Goal: Task Accomplishment & Management: Manage account settings

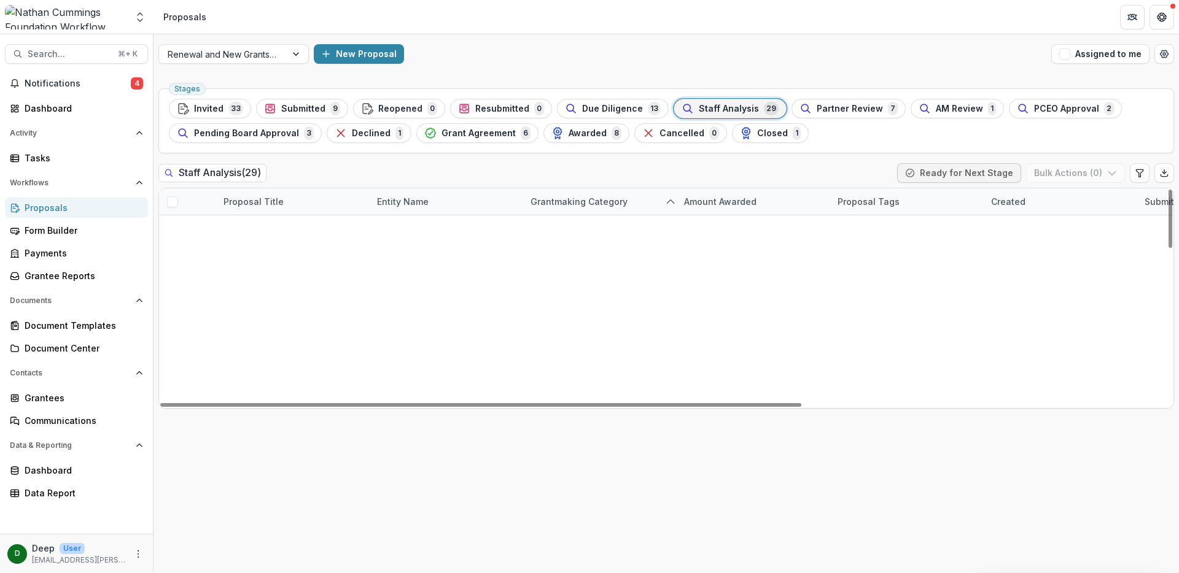
scroll to position [573, 0]
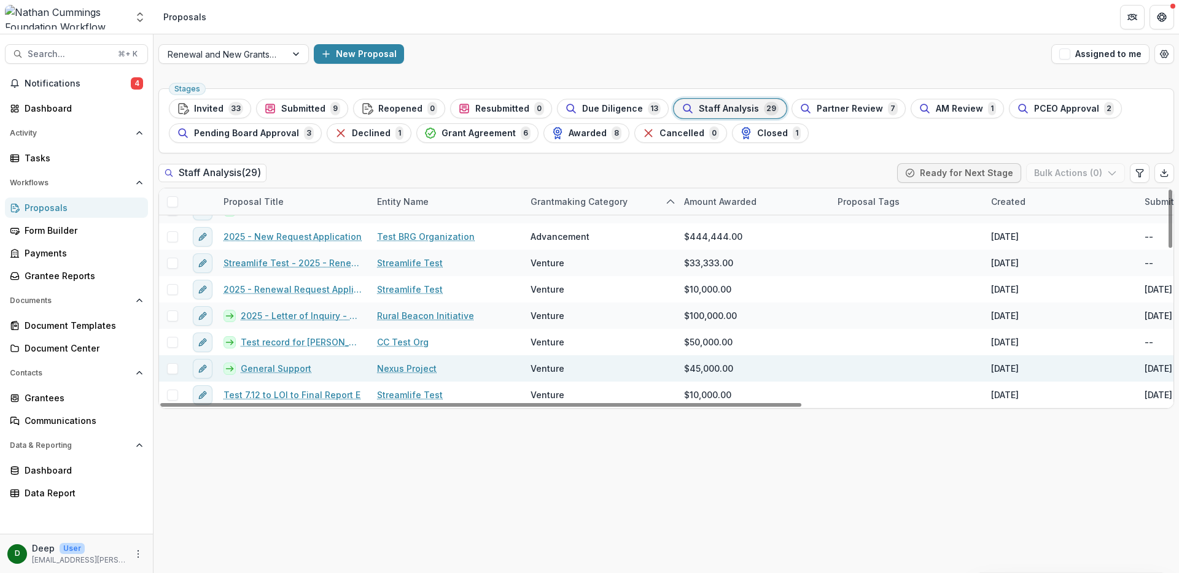
click at [280, 368] on link "General Support" at bounding box center [276, 368] width 71 height 13
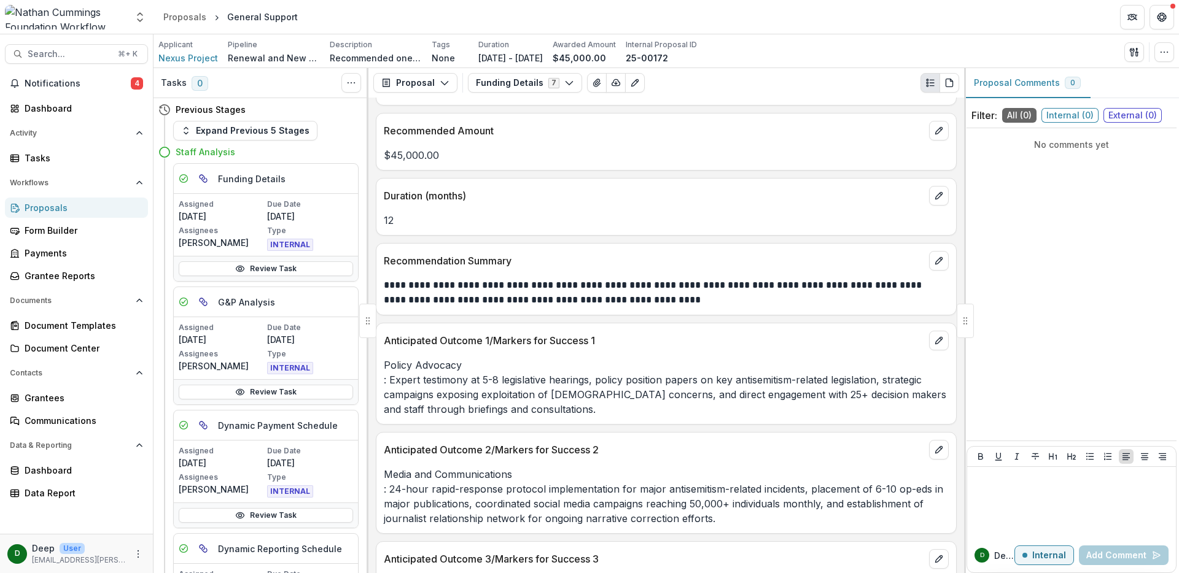
scroll to position [156, 0]
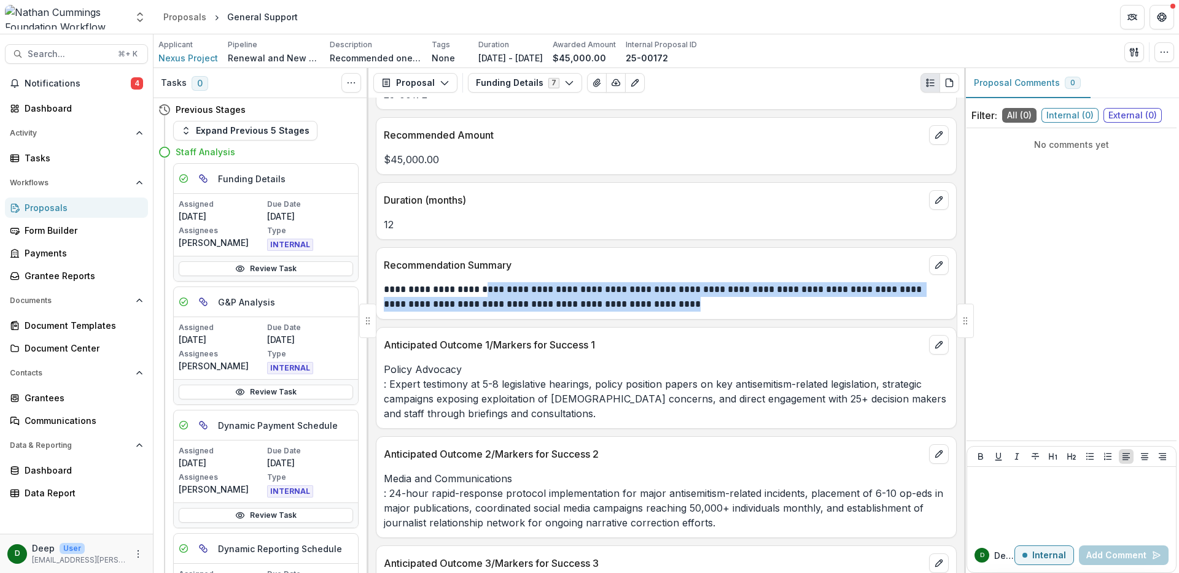
drag, startPoint x: 503, startPoint y: 292, endPoint x: 715, endPoint y: 304, distance: 212.1
click at [715, 304] on p "**********" at bounding box center [664, 296] width 561 height 29
copy p "**********"
click at [703, 308] on p "**********" at bounding box center [664, 296] width 561 height 29
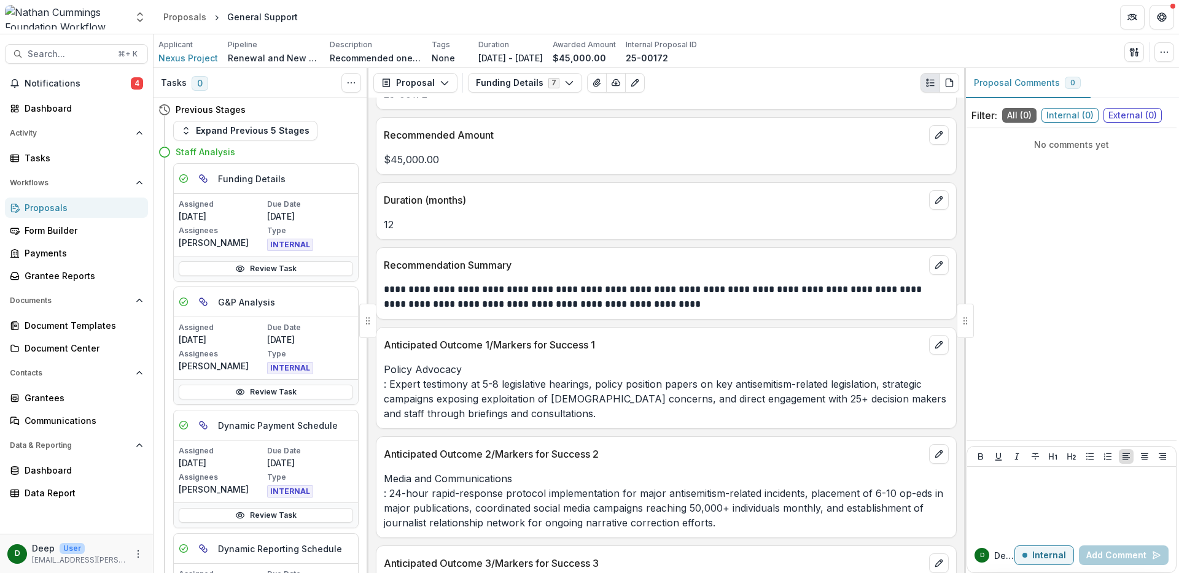
click at [75, 204] on div "Proposals" at bounding box center [82, 207] width 114 height 13
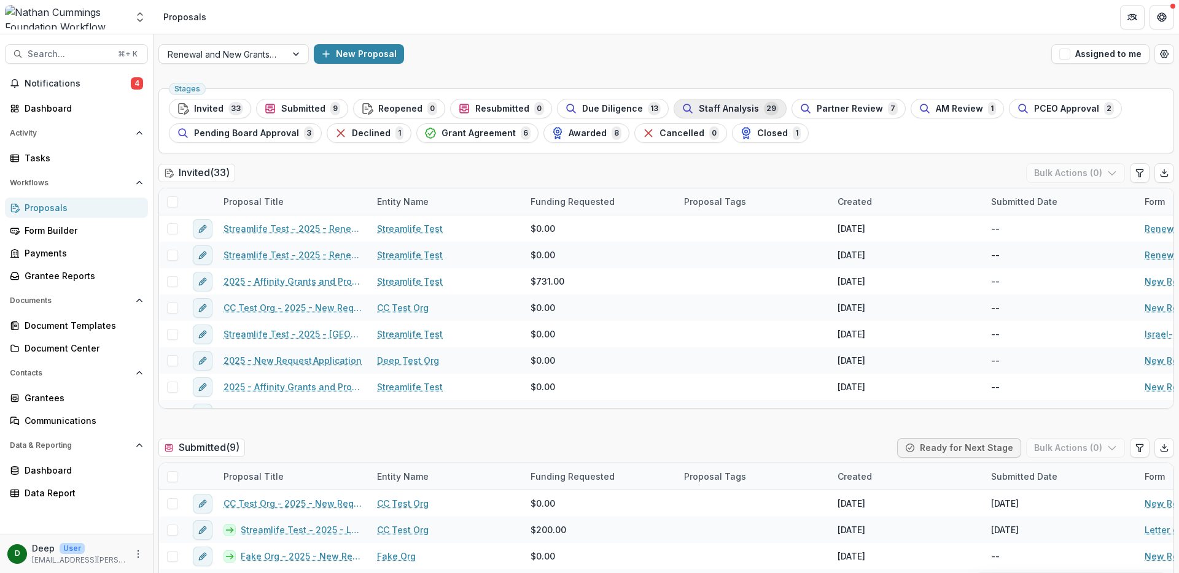
click at [710, 108] on span "Staff Analysis" at bounding box center [729, 109] width 60 height 10
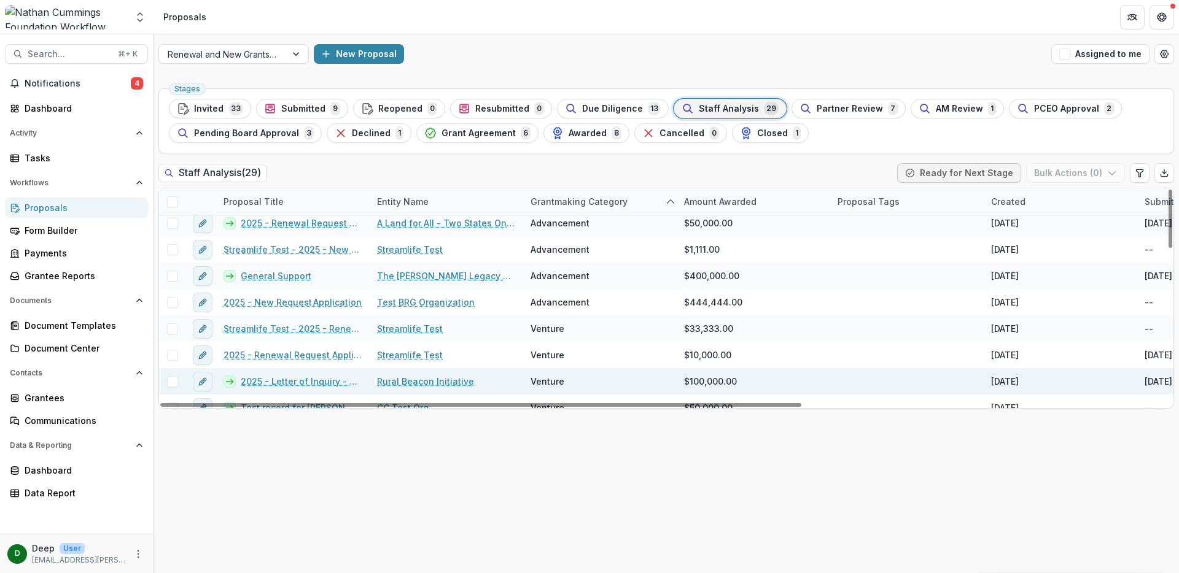
scroll to position [573, 0]
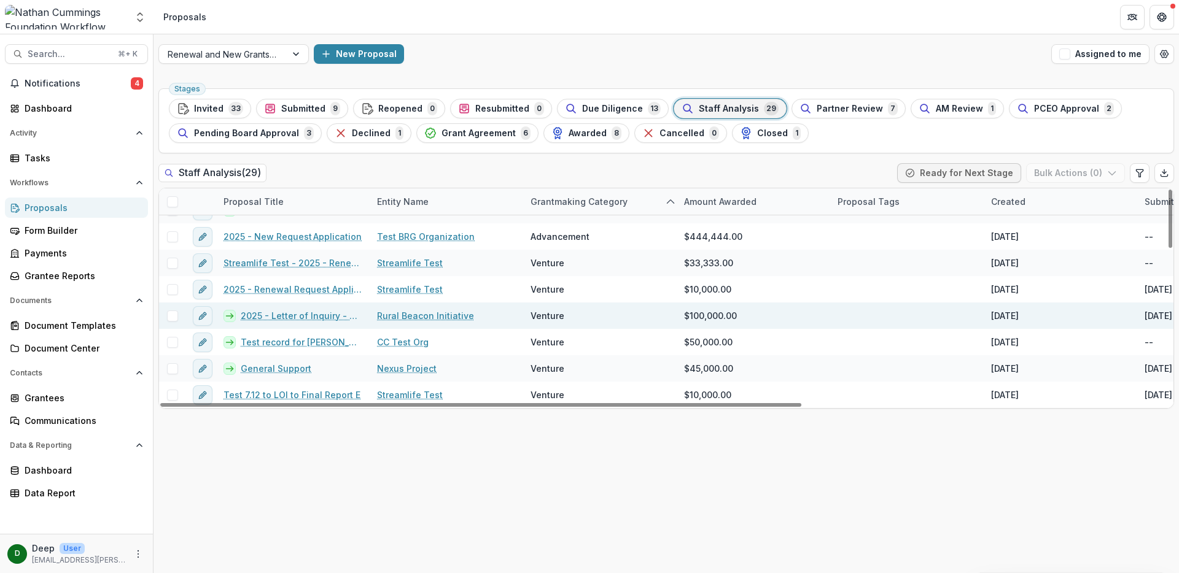
click at [309, 317] on link "2025 - Letter of Inquiry - Rural Beacon" at bounding box center [302, 315] width 122 height 13
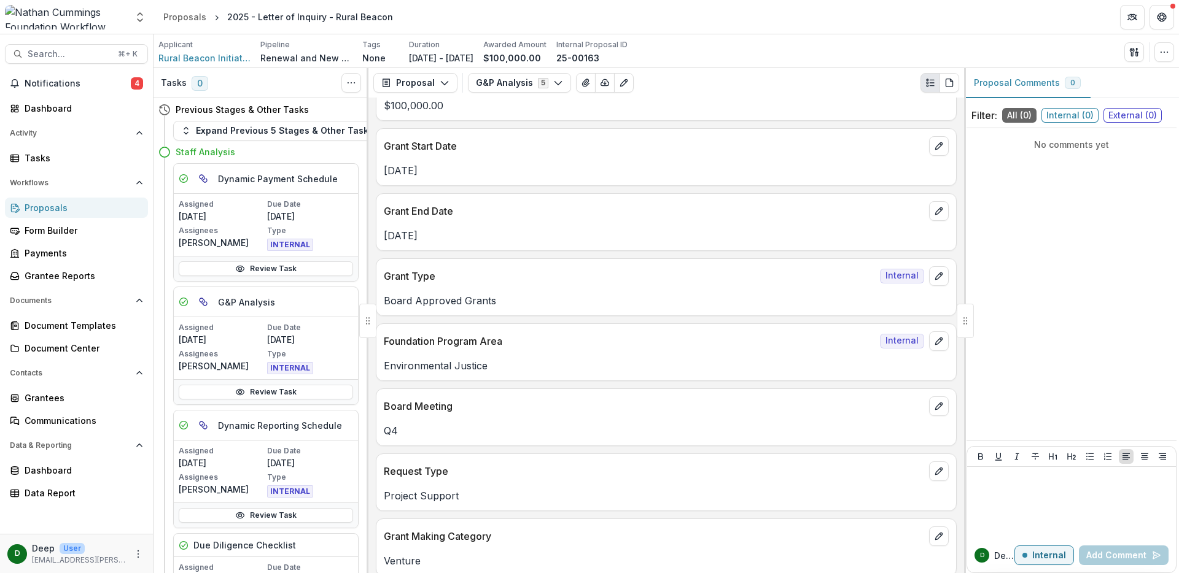
scroll to position [168, 0]
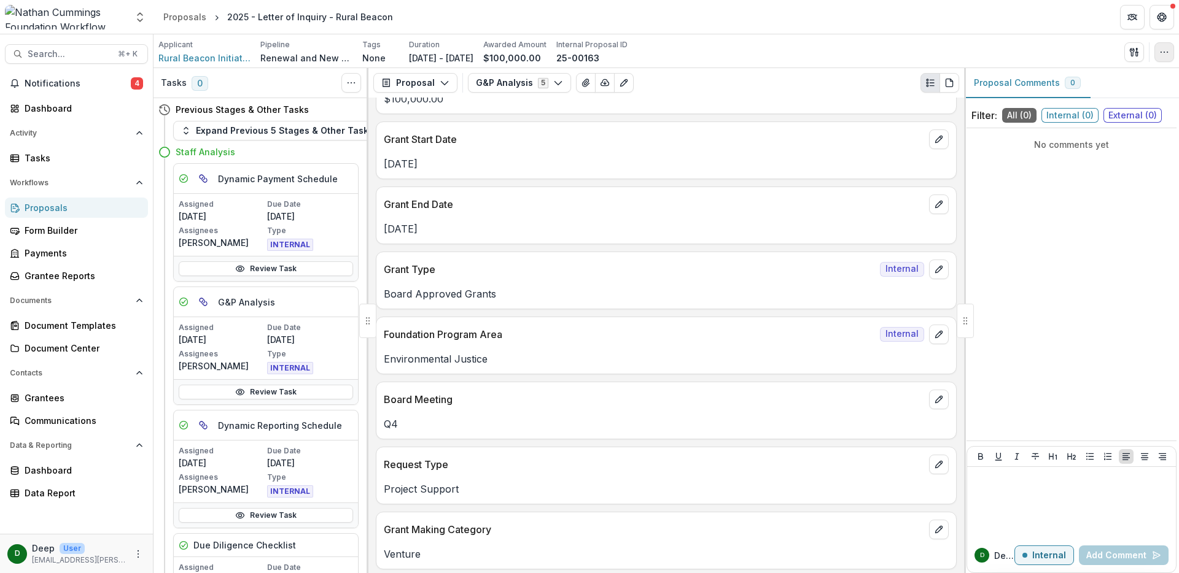
click at [1163, 52] on icon "button" at bounding box center [1164, 52] width 10 height 10
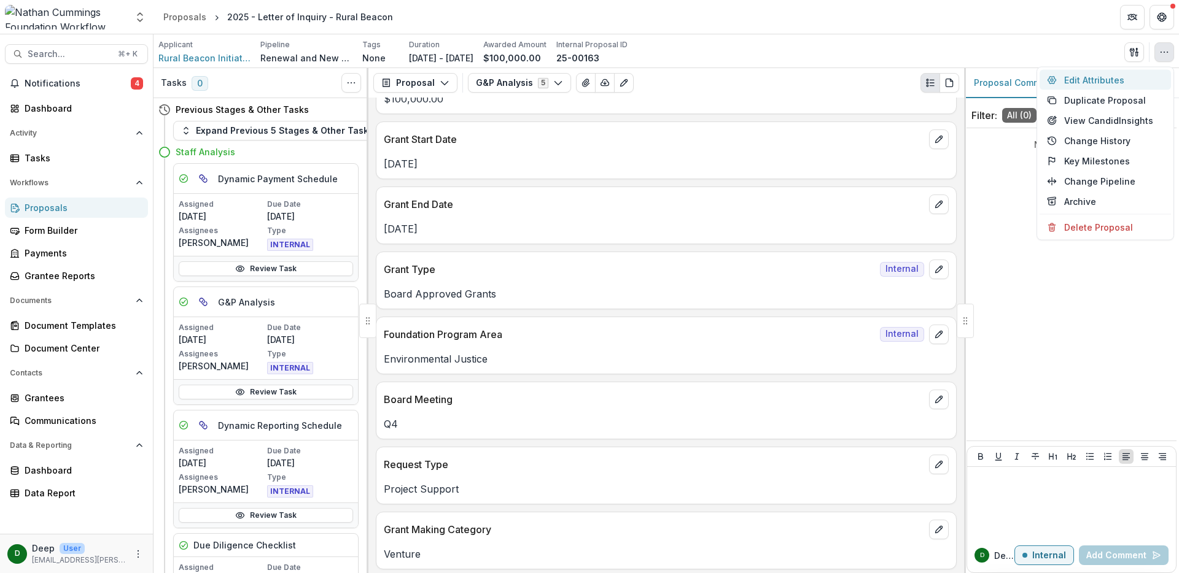
click at [1135, 77] on button "Edit Attributes" at bounding box center [1104, 80] width 131 height 20
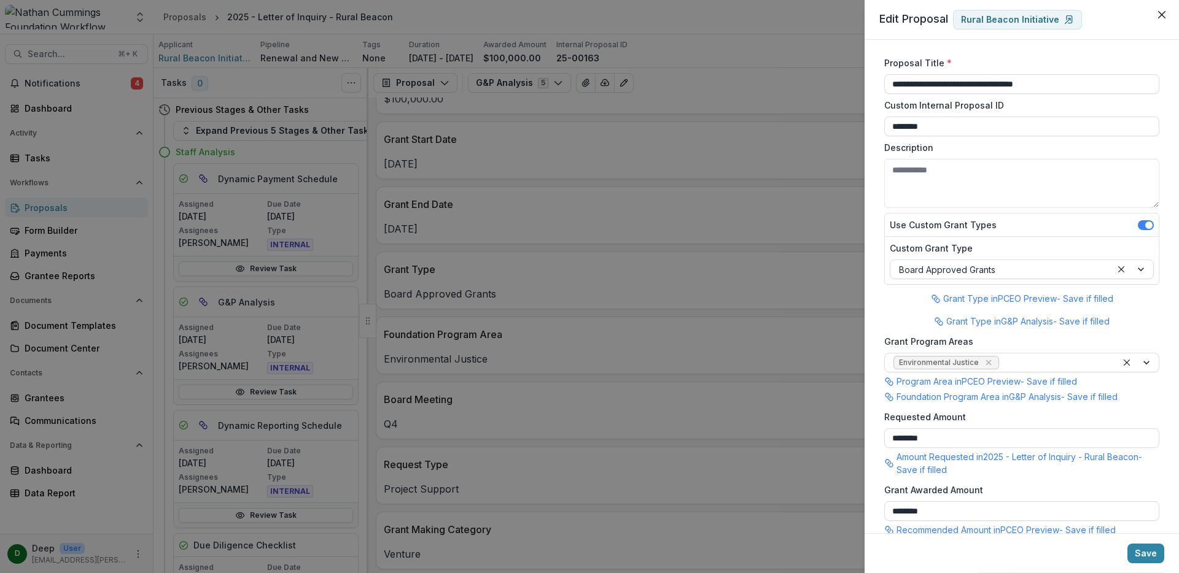
scroll to position [0, 0]
click at [1158, 15] on icon "Close" at bounding box center [1161, 14] width 7 height 7
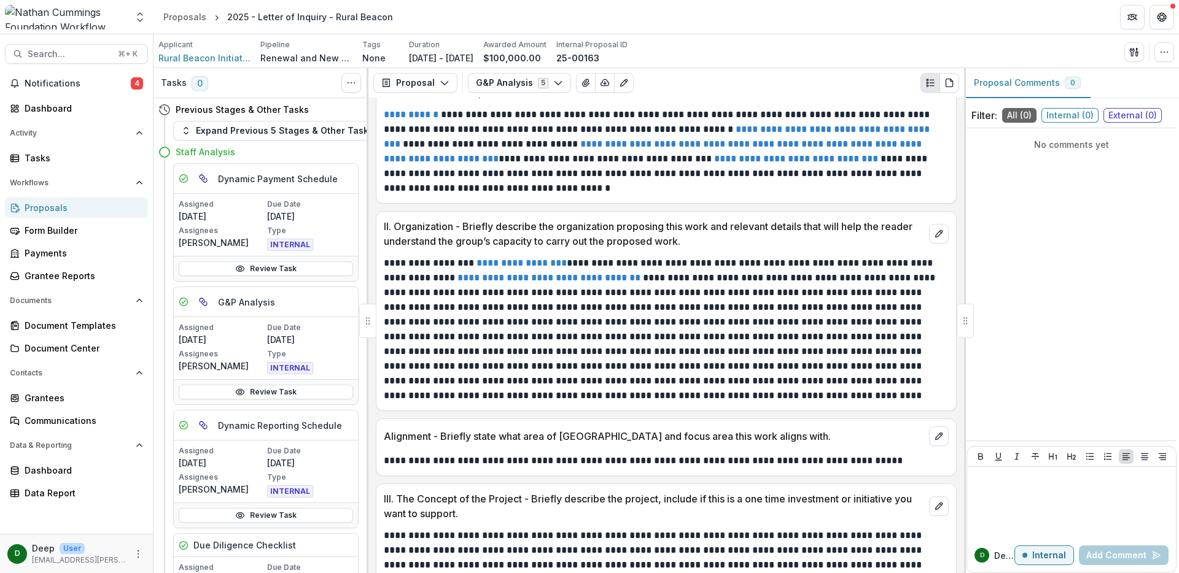
scroll to position [2651, 0]
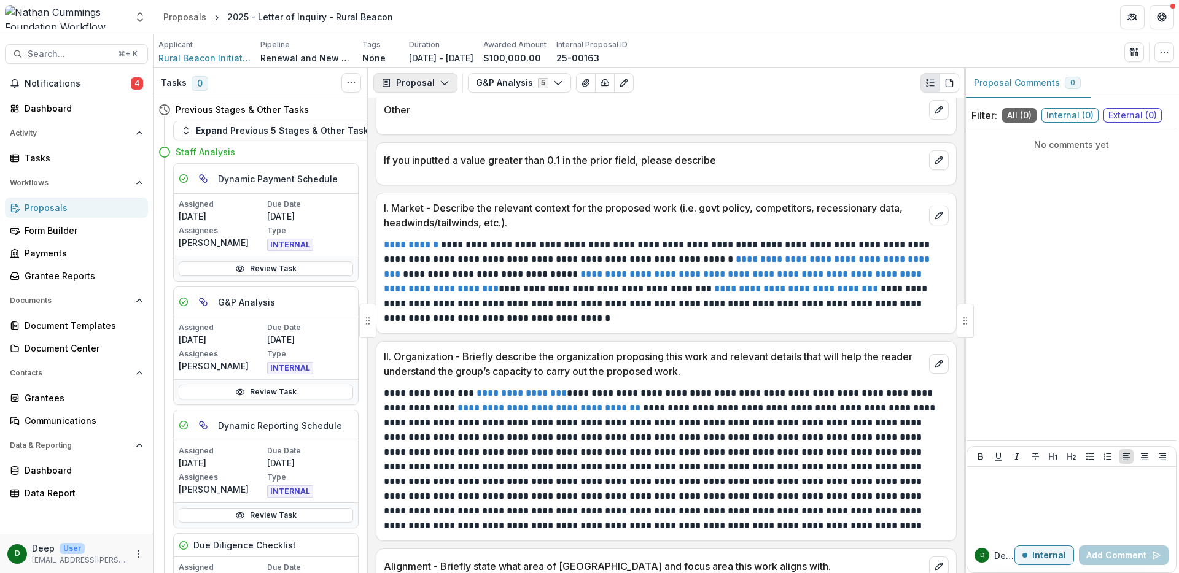
click at [436, 85] on button "Proposal" at bounding box center [415, 83] width 84 height 20
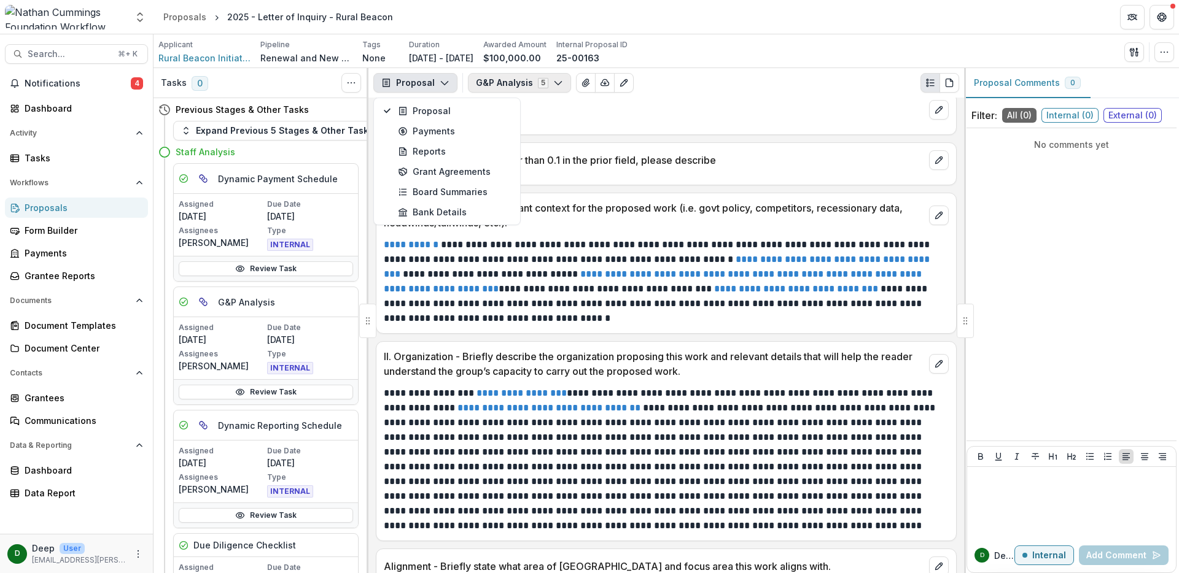
click at [498, 91] on button "G&P Analysis 5" at bounding box center [519, 83] width 103 height 20
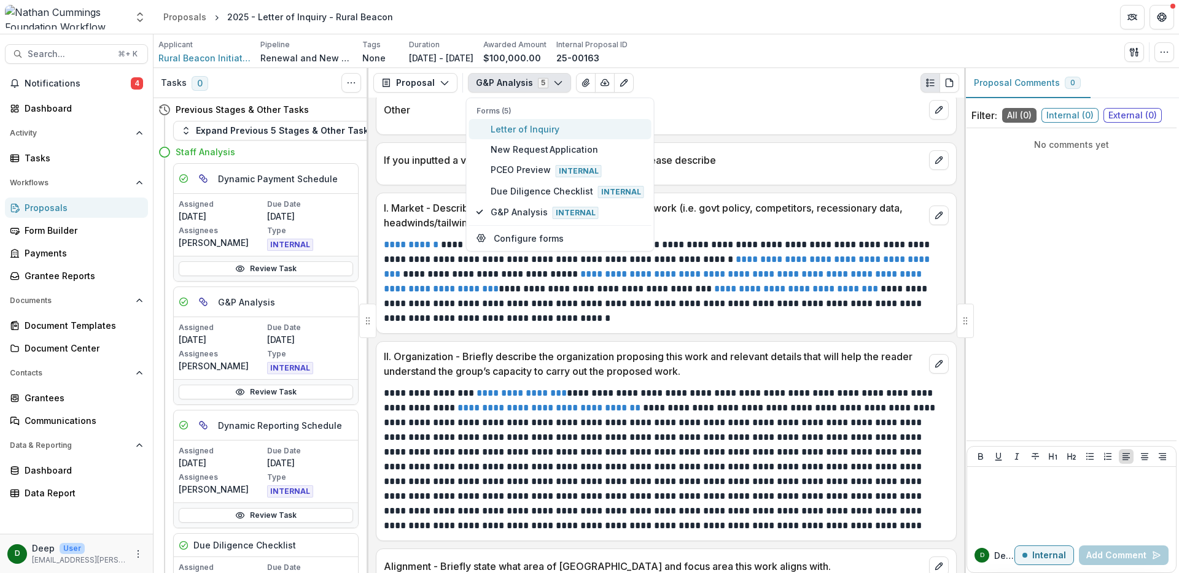
click at [534, 133] on span "Letter of Inquiry" at bounding box center [566, 129] width 153 height 13
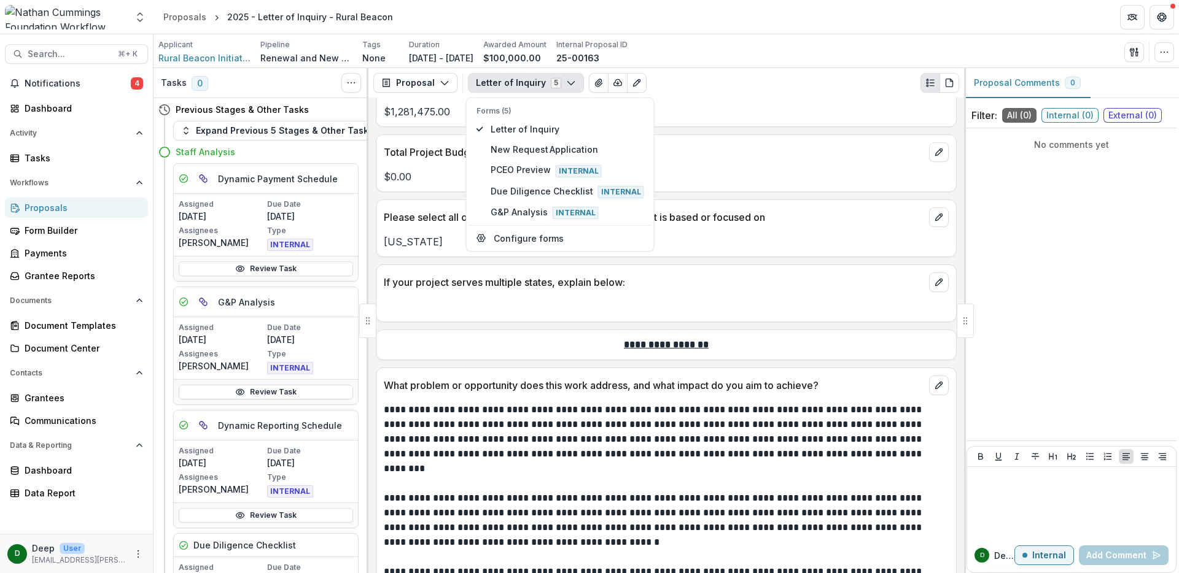
click at [719, 246] on p "[US_STATE]" at bounding box center [666, 242] width 565 height 15
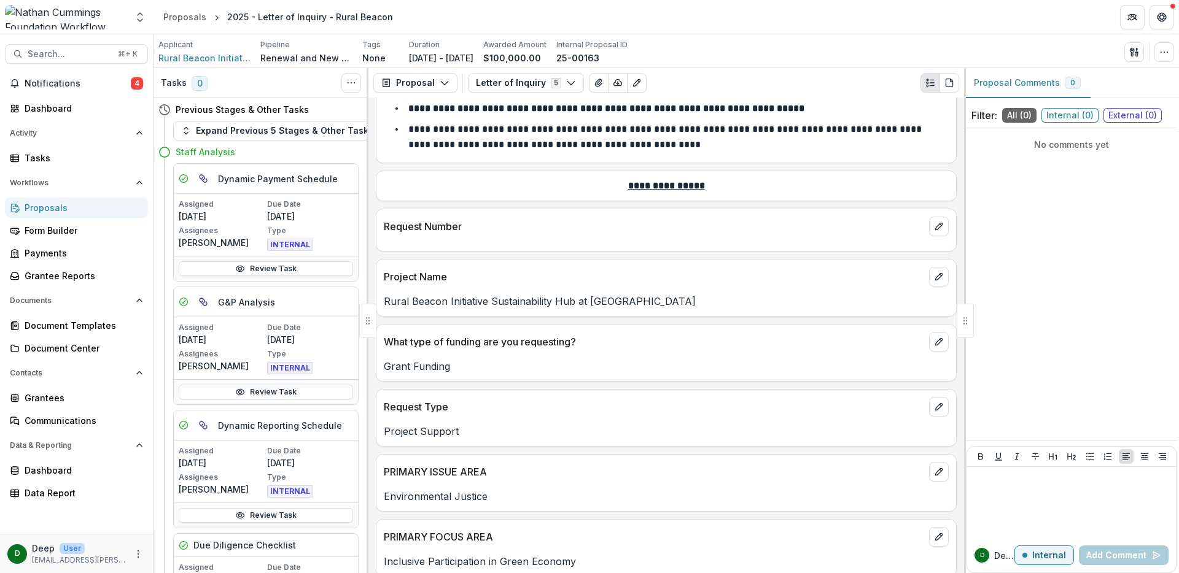
scroll to position [169, 0]
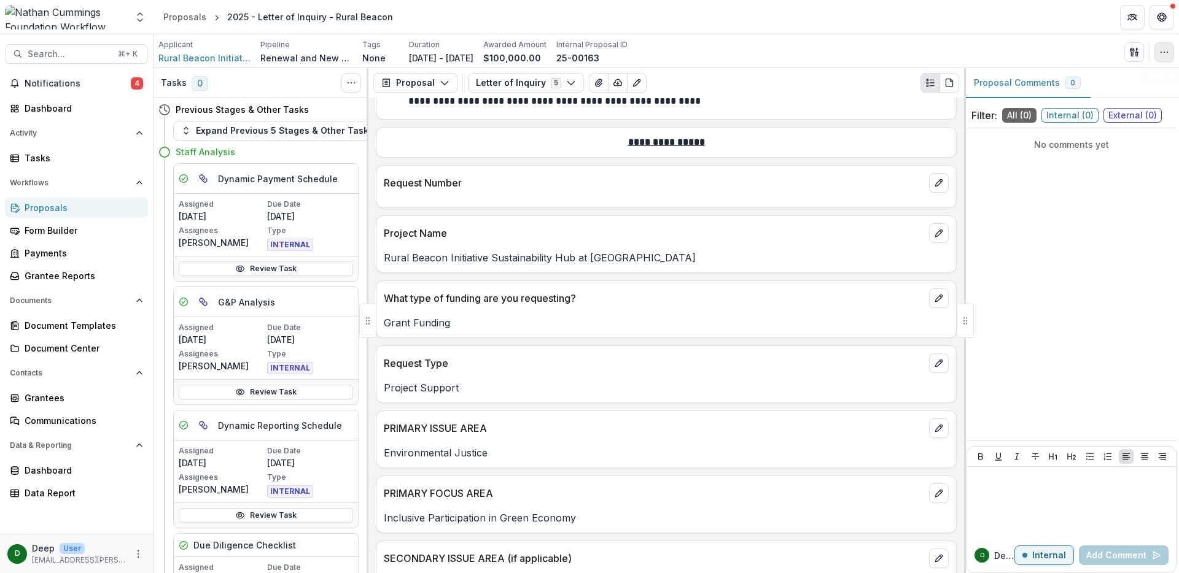
click at [1157, 55] on button "button" at bounding box center [1164, 52] width 20 height 20
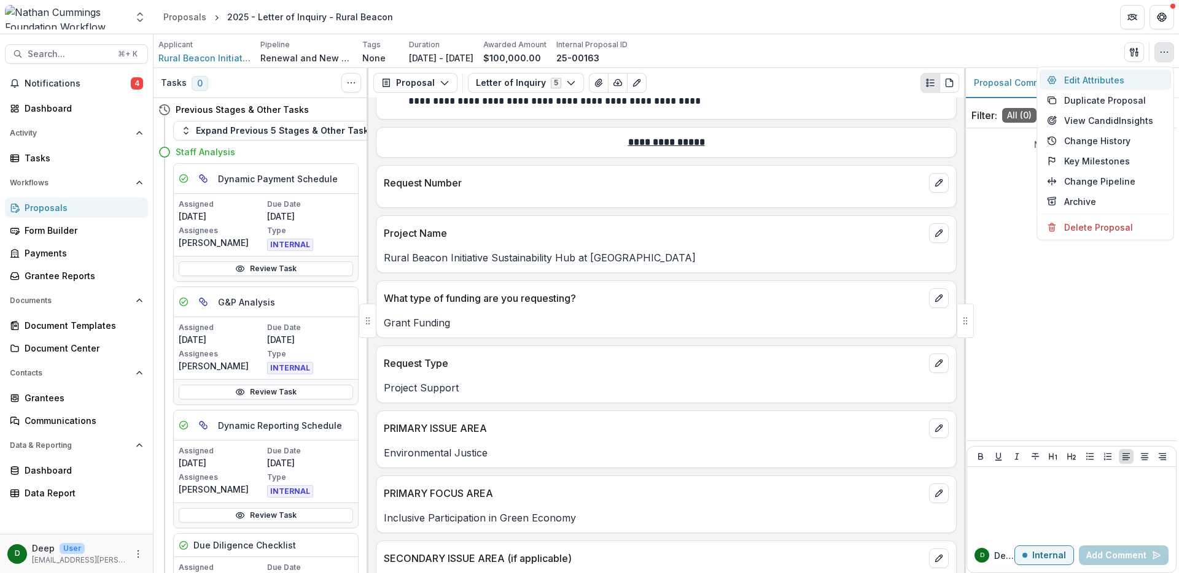
click at [1125, 83] on button "Edit Attributes" at bounding box center [1104, 80] width 131 height 20
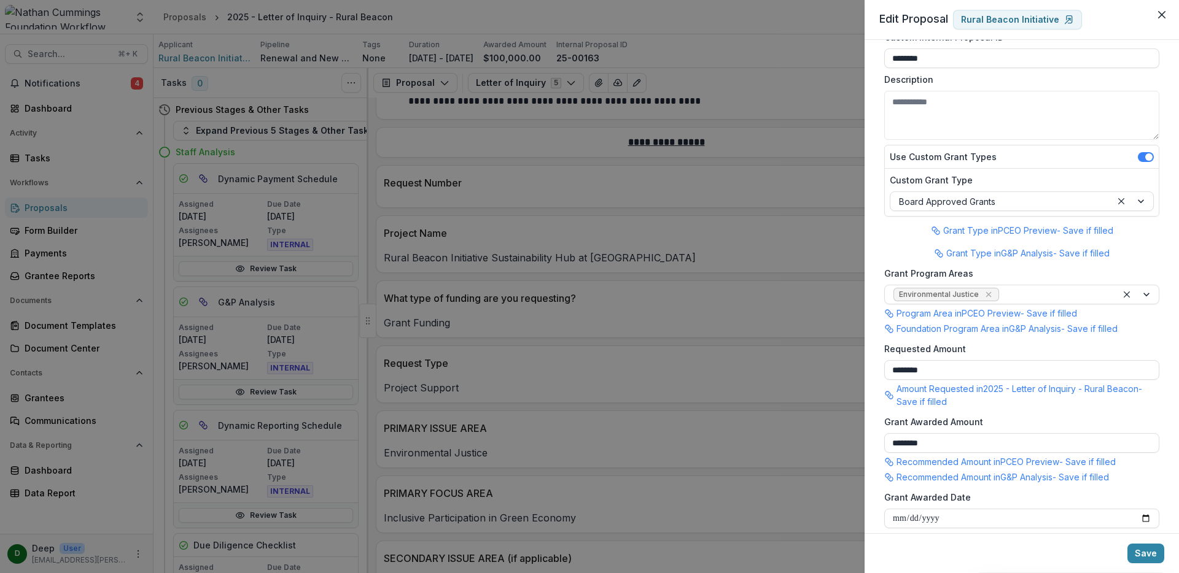
scroll to position [0, 0]
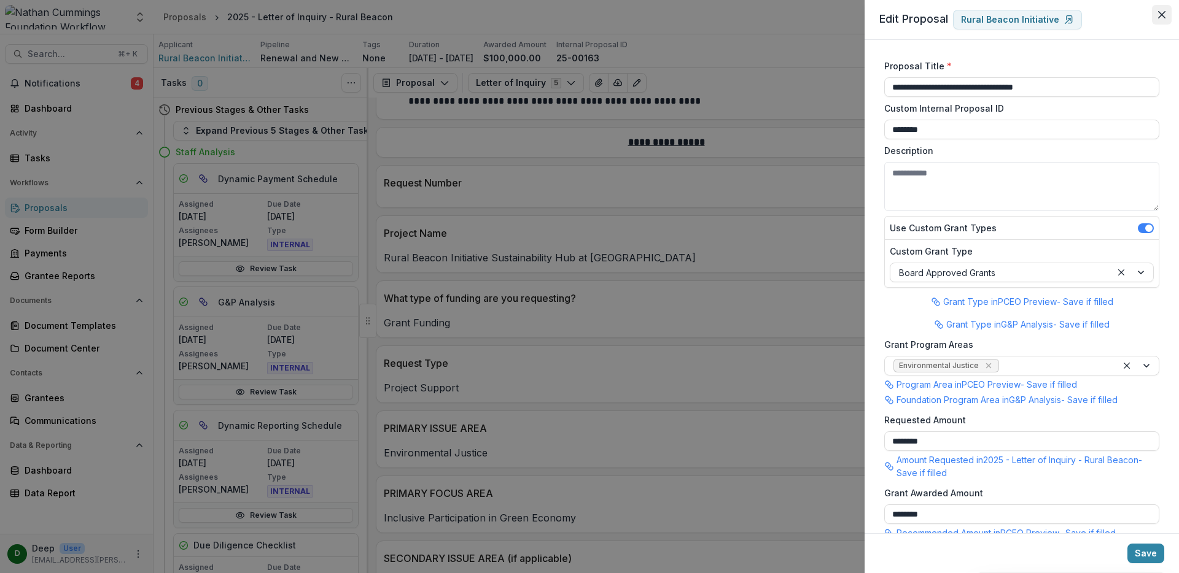
click at [1157, 16] on button "Close" at bounding box center [1162, 15] width 20 height 20
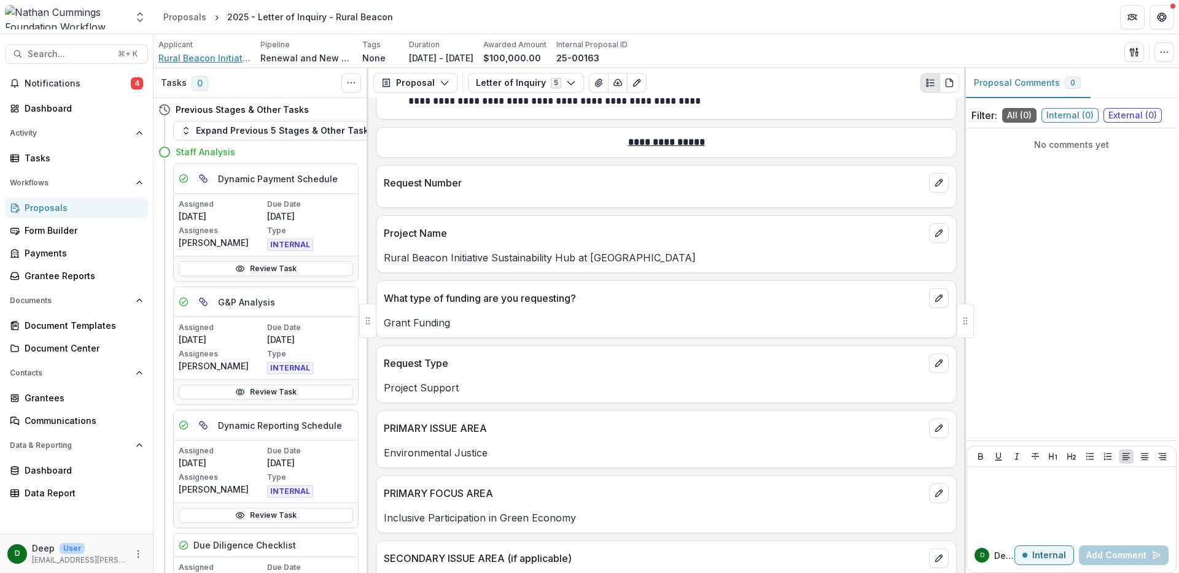
click at [184, 60] on span "Rural Beacon Initiative" at bounding box center [204, 58] width 92 height 13
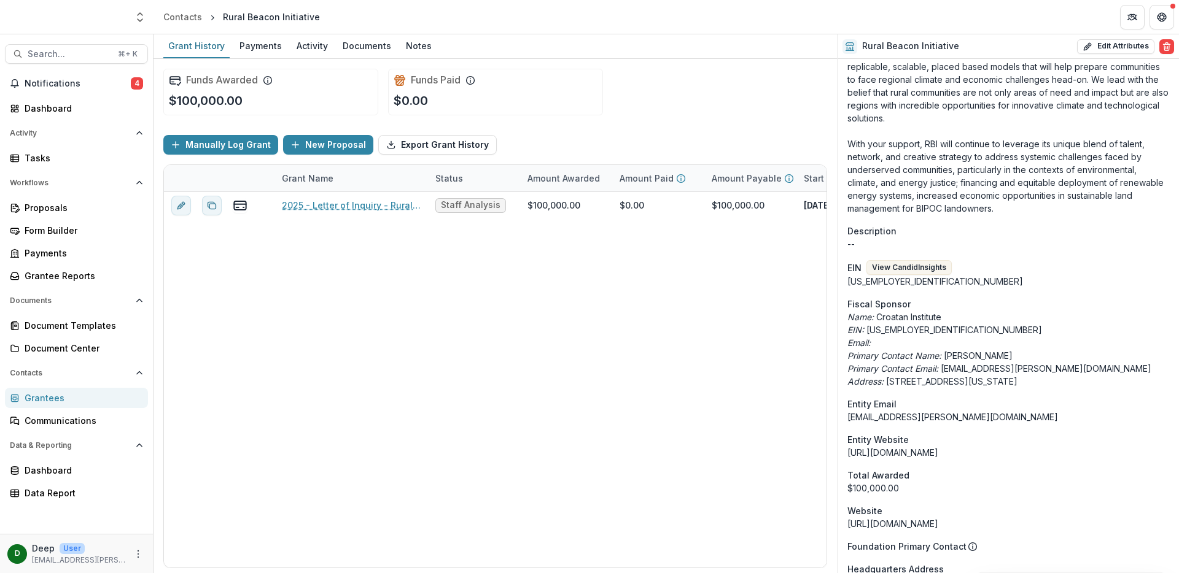
scroll to position [1080, 0]
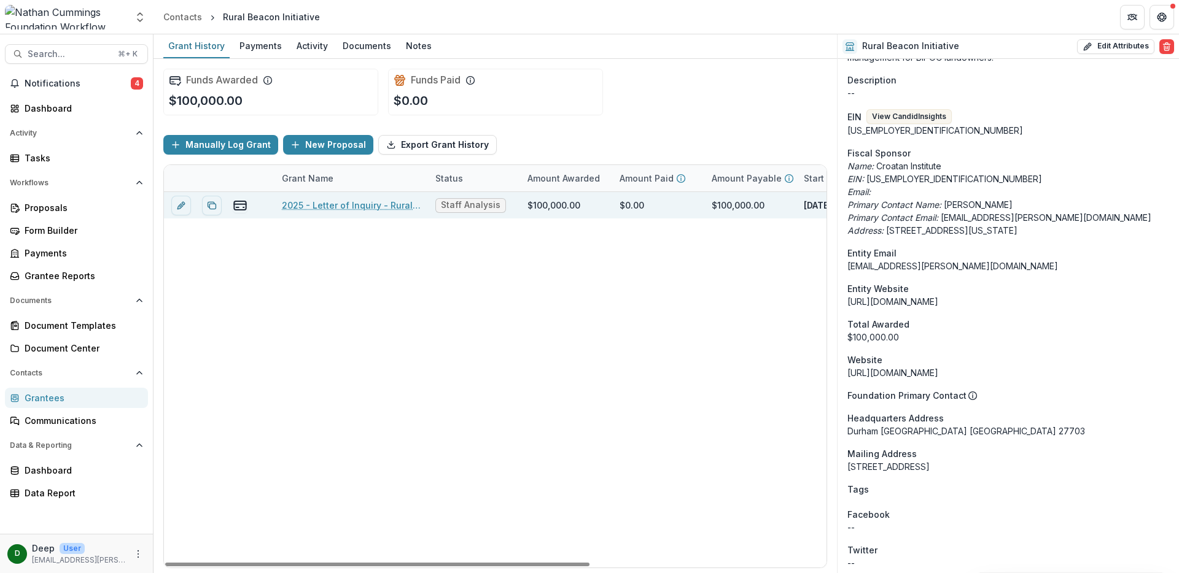
click at [339, 206] on link "2025 - Letter of Inquiry - Rural Beacon" at bounding box center [351, 205] width 139 height 13
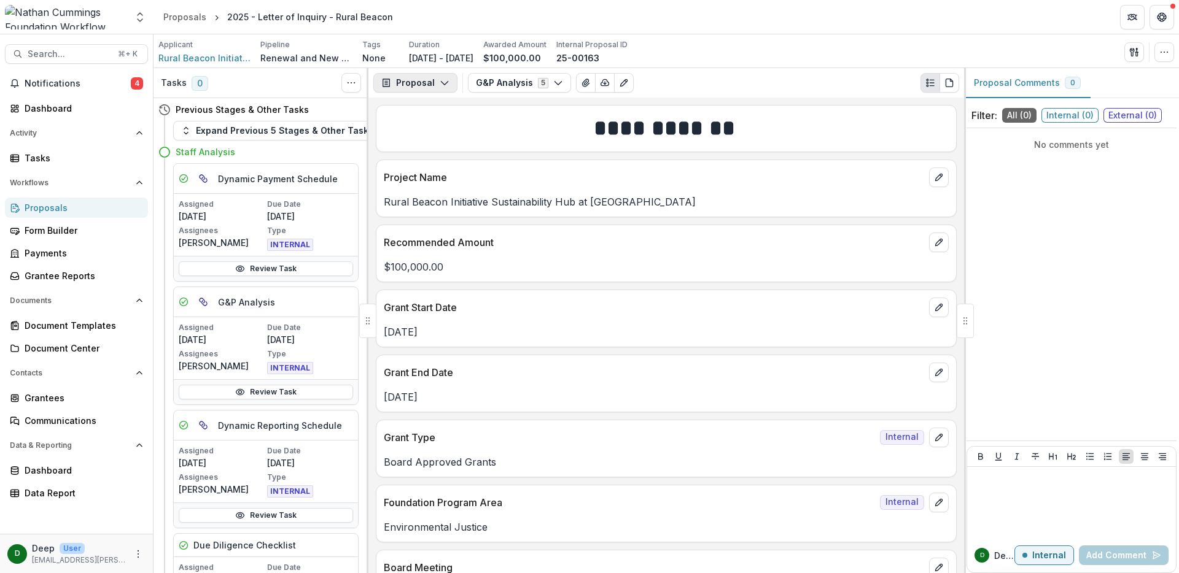
click at [446, 85] on icon "button" at bounding box center [445, 83] width 10 height 10
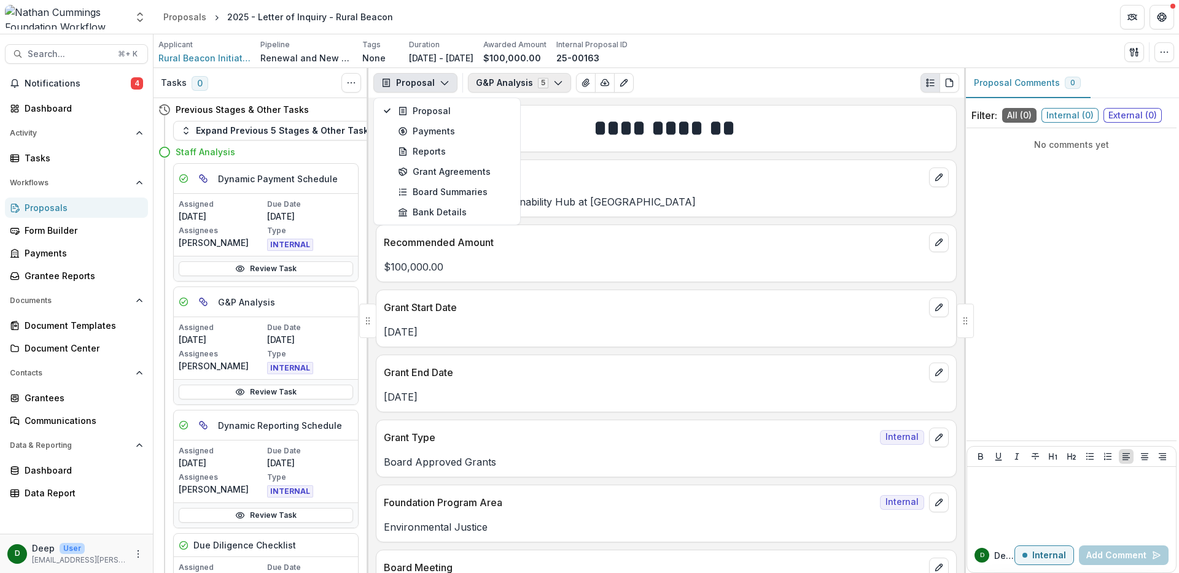
click at [532, 78] on button "G&P Analysis 5" at bounding box center [519, 83] width 103 height 20
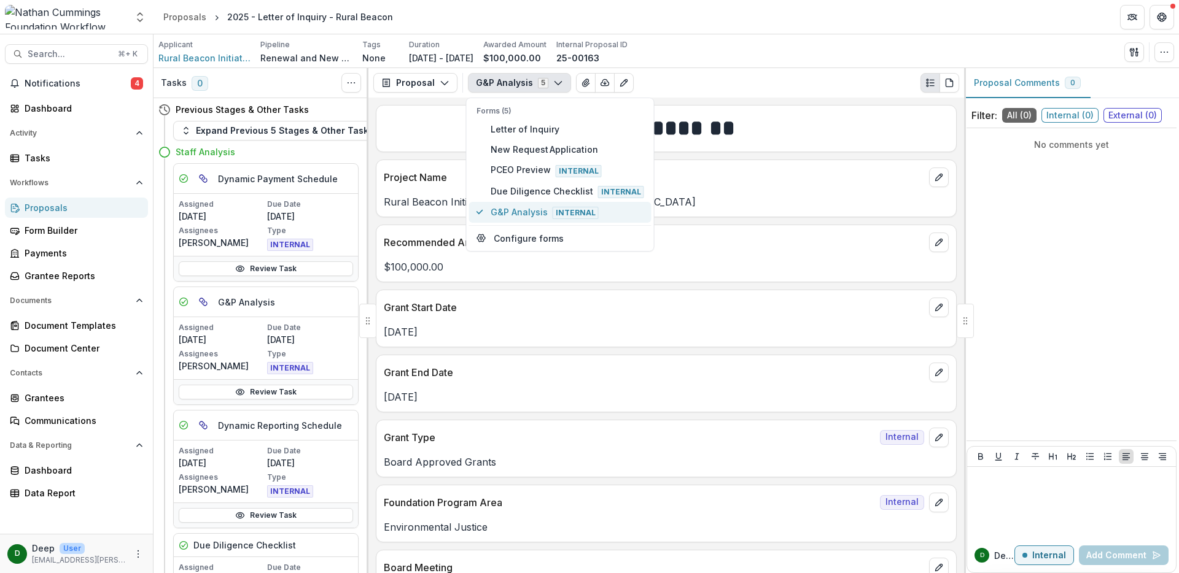
click at [524, 211] on span "G&P Analysis Internal" at bounding box center [566, 213] width 153 height 14
click at [780, 196] on p "Rural Beacon Initiative Sustainability Hub at [GEOGRAPHIC_DATA]" at bounding box center [666, 202] width 565 height 15
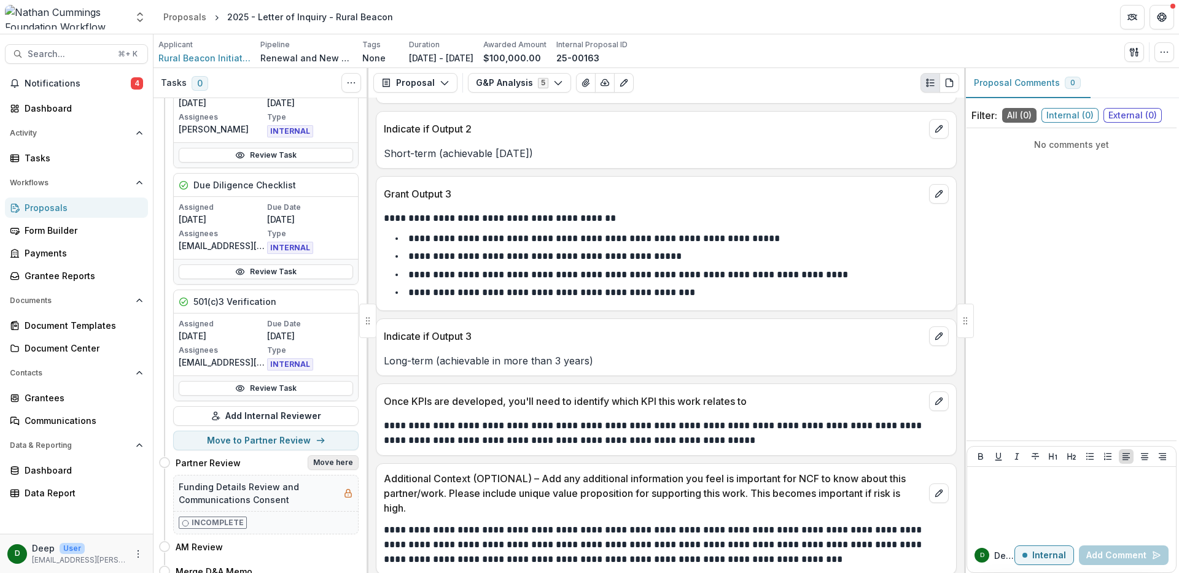
scroll to position [437, 0]
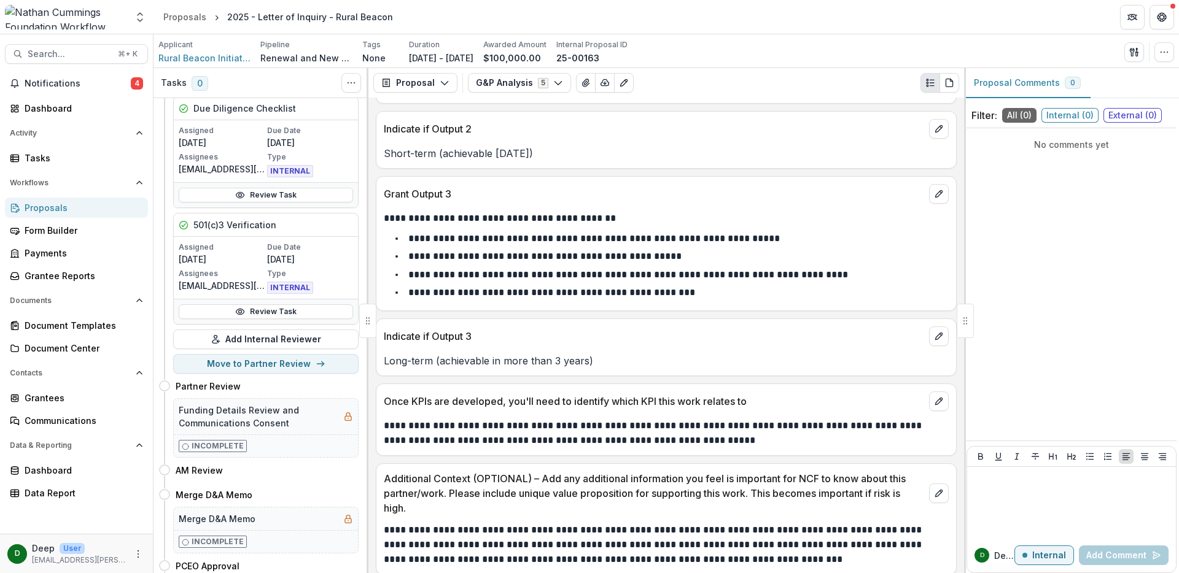
click at [599, 270] on p "**********" at bounding box center [628, 274] width 440 height 9
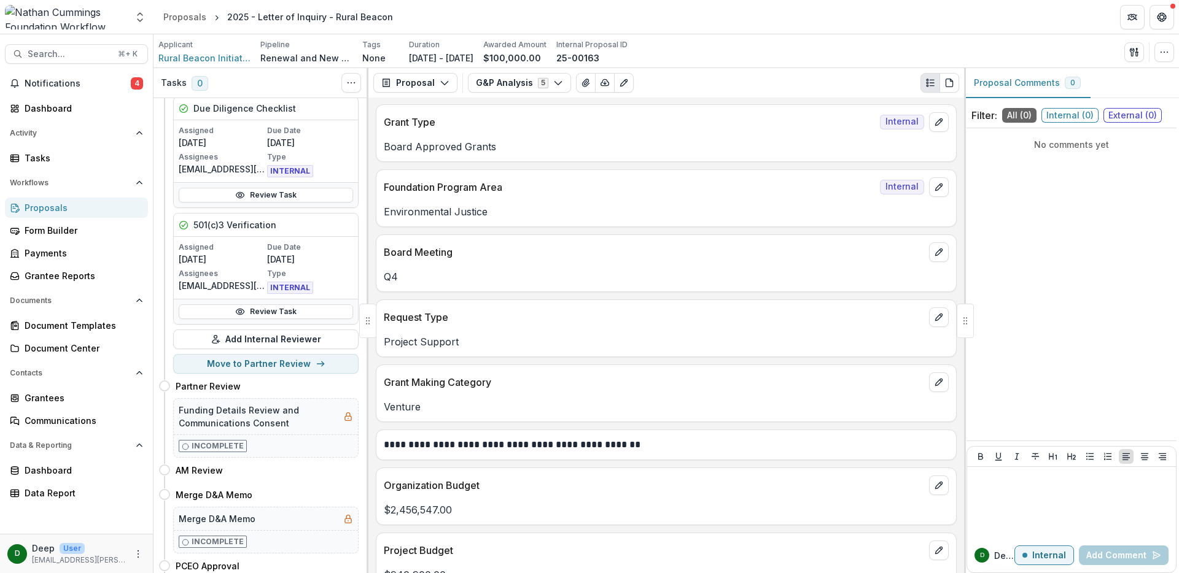
scroll to position [401, 0]
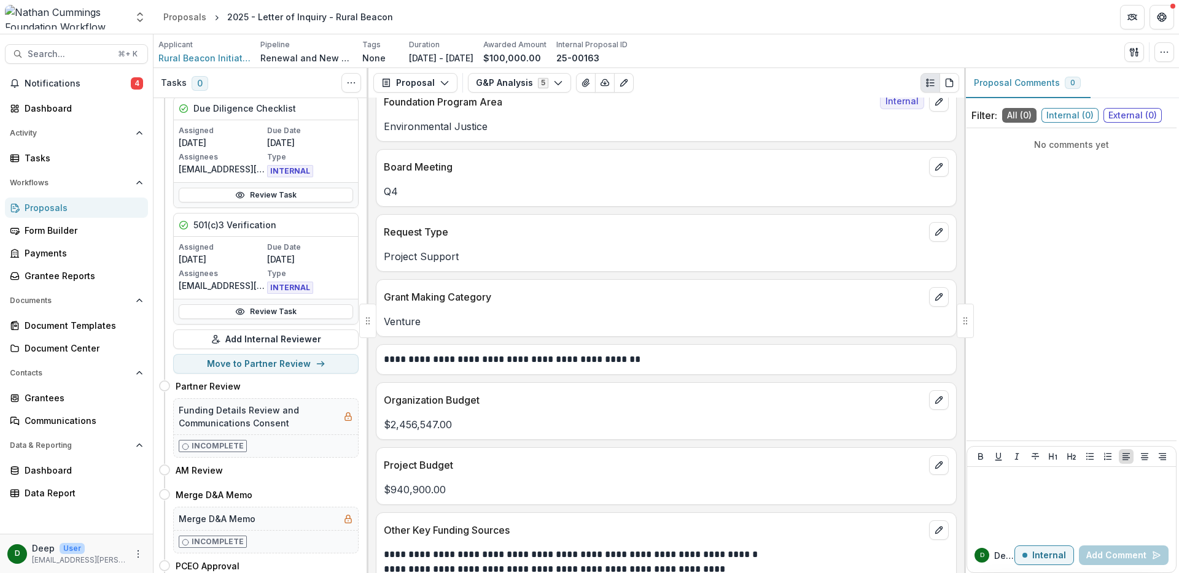
click at [528, 367] on p "**********" at bounding box center [664, 359] width 561 height 15
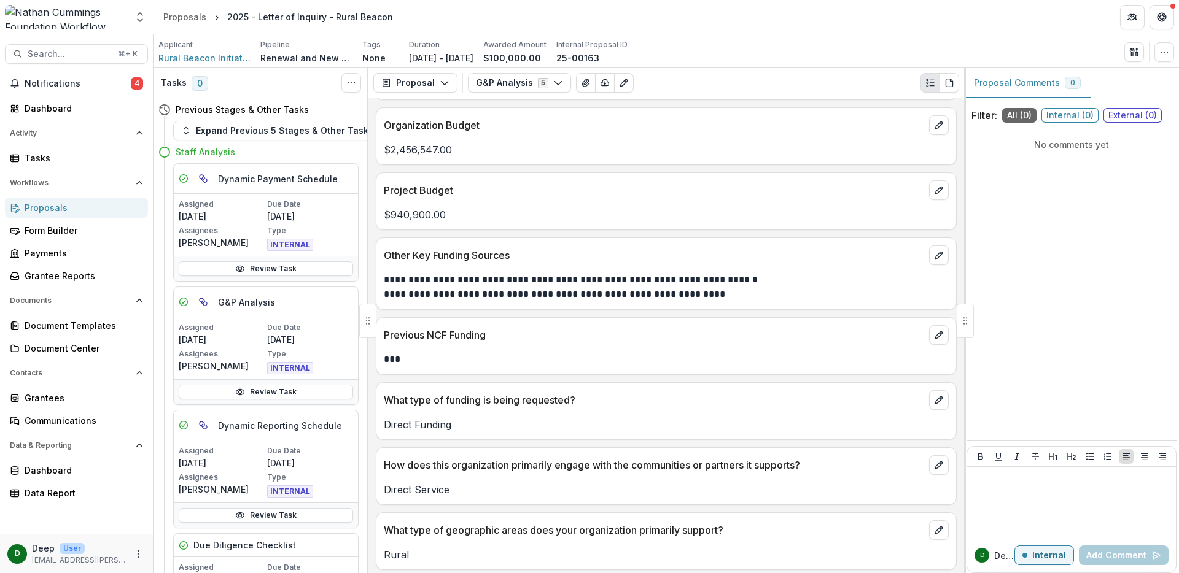
scroll to position [831, 0]
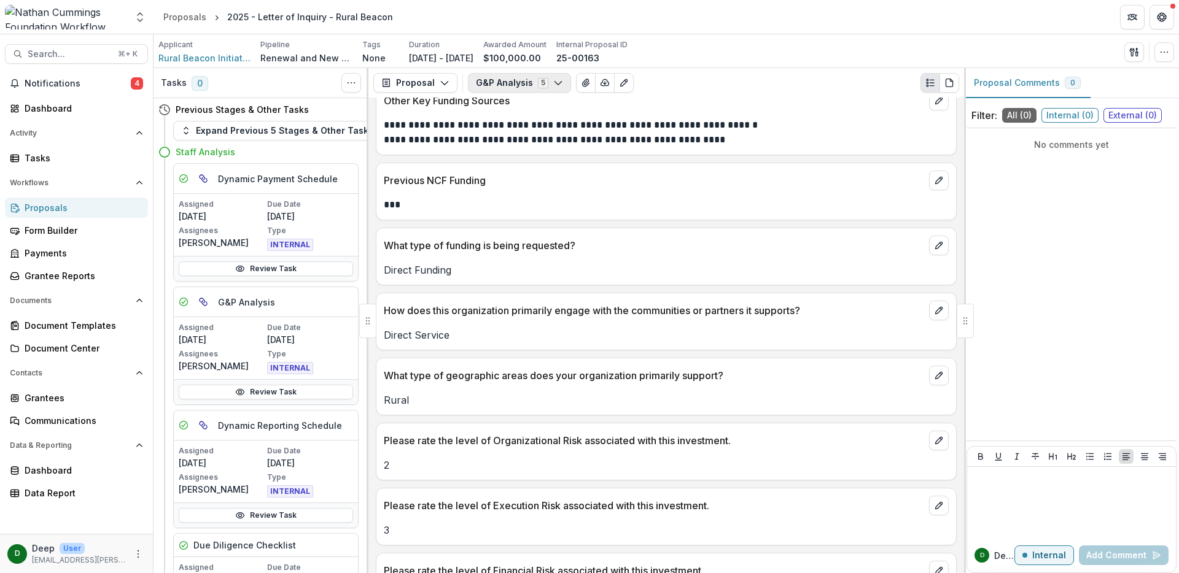
click at [509, 81] on button "G&P Analysis 5" at bounding box center [519, 83] width 103 height 20
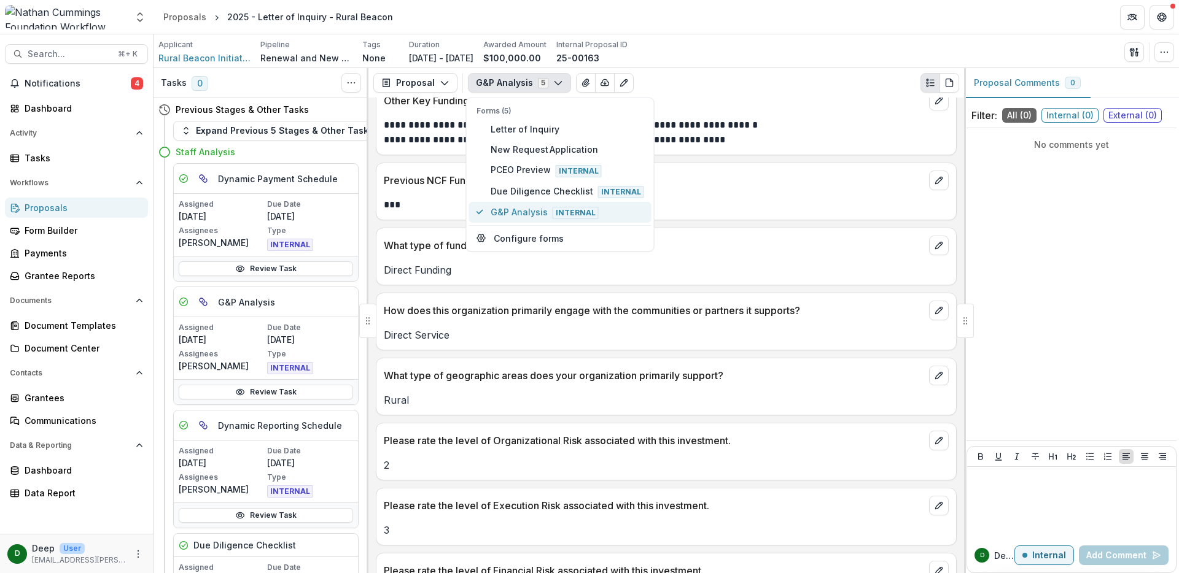
click at [530, 209] on span "G&P Analysis Internal" at bounding box center [566, 213] width 153 height 14
click at [630, 333] on p "Direct Service" at bounding box center [666, 335] width 565 height 15
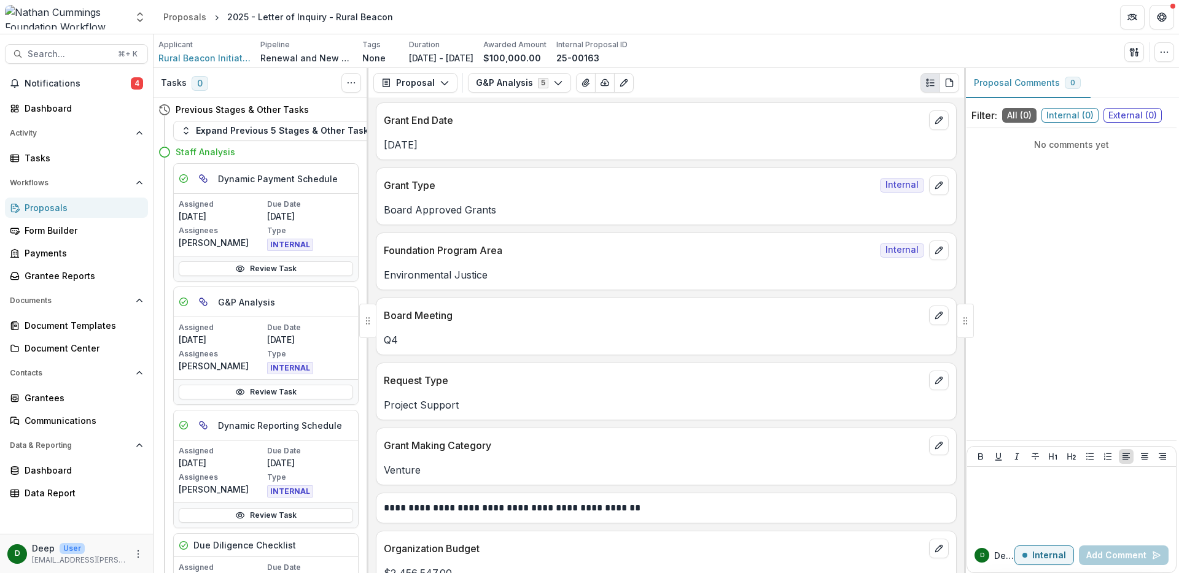
scroll to position [0, 0]
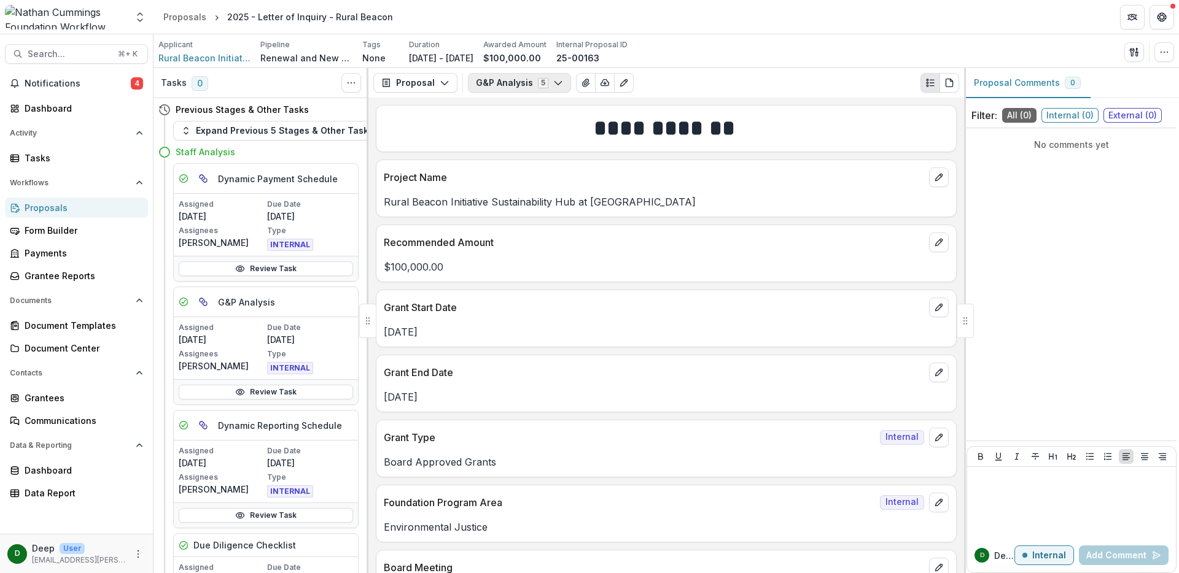
click at [489, 81] on button "G&P Analysis 5" at bounding box center [519, 83] width 103 height 20
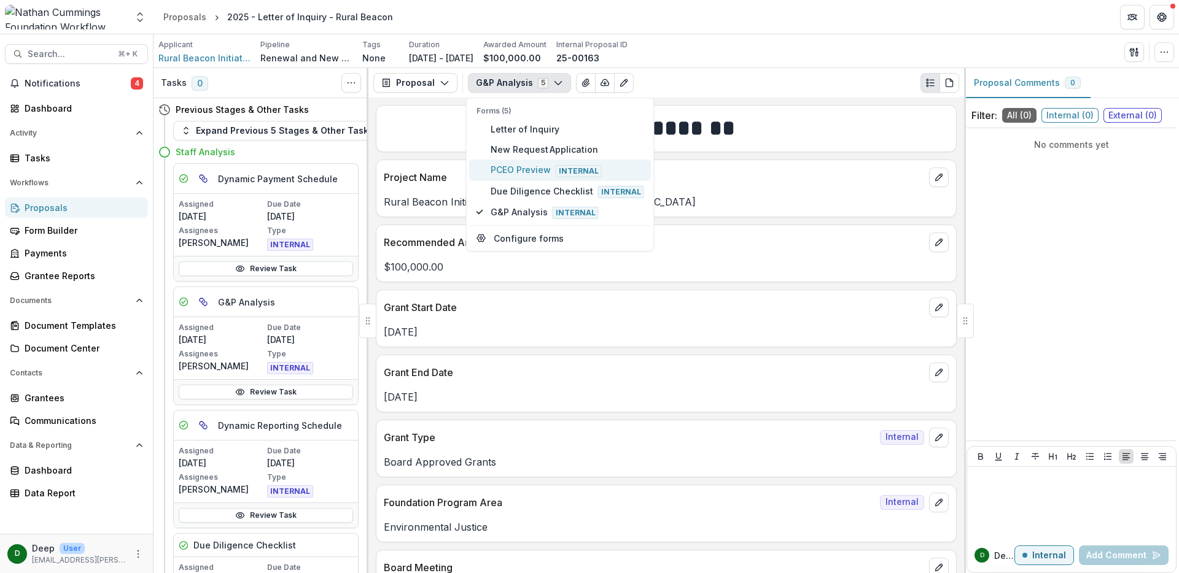
click at [533, 170] on span "PCEO Preview Internal" at bounding box center [566, 170] width 153 height 14
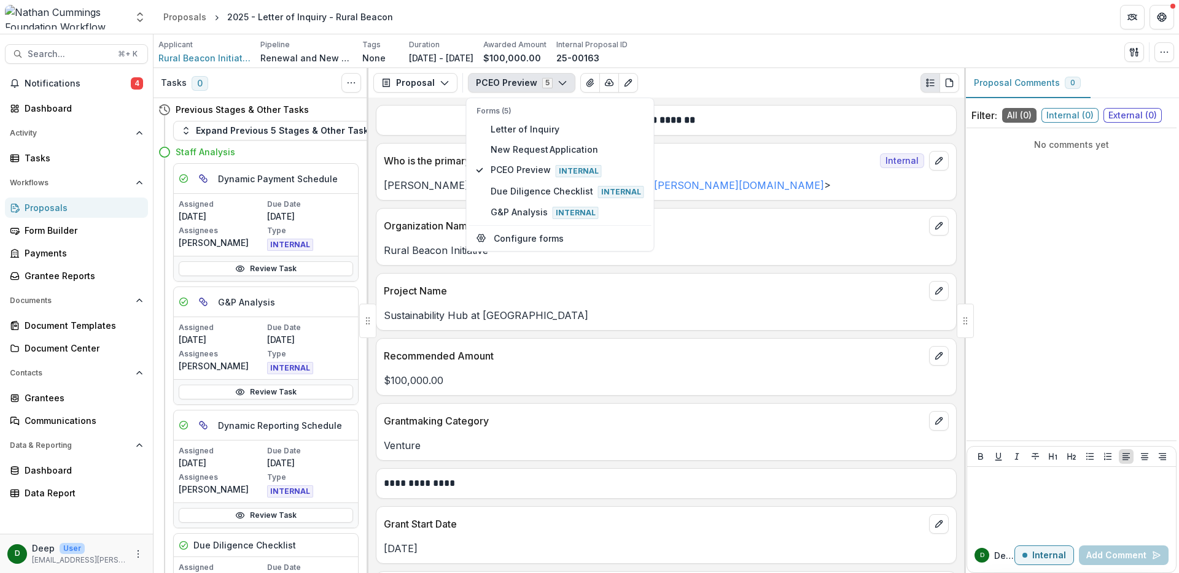
click at [648, 298] on p "Project Name" at bounding box center [654, 291] width 540 height 15
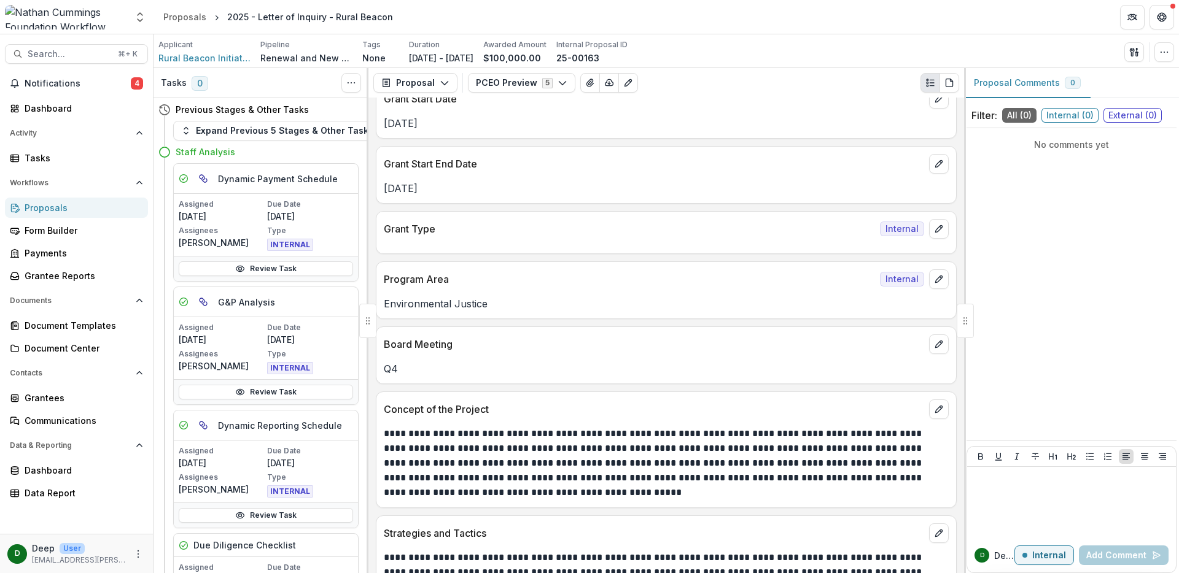
scroll to position [492, 0]
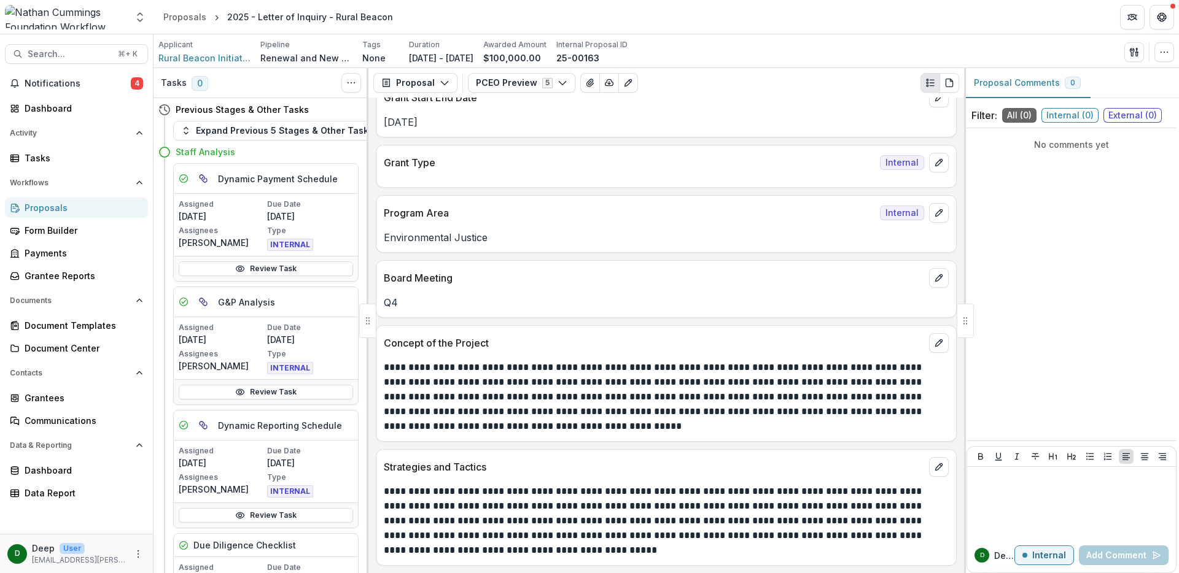
click at [413, 368] on p "**********" at bounding box center [664, 397] width 561 height 74
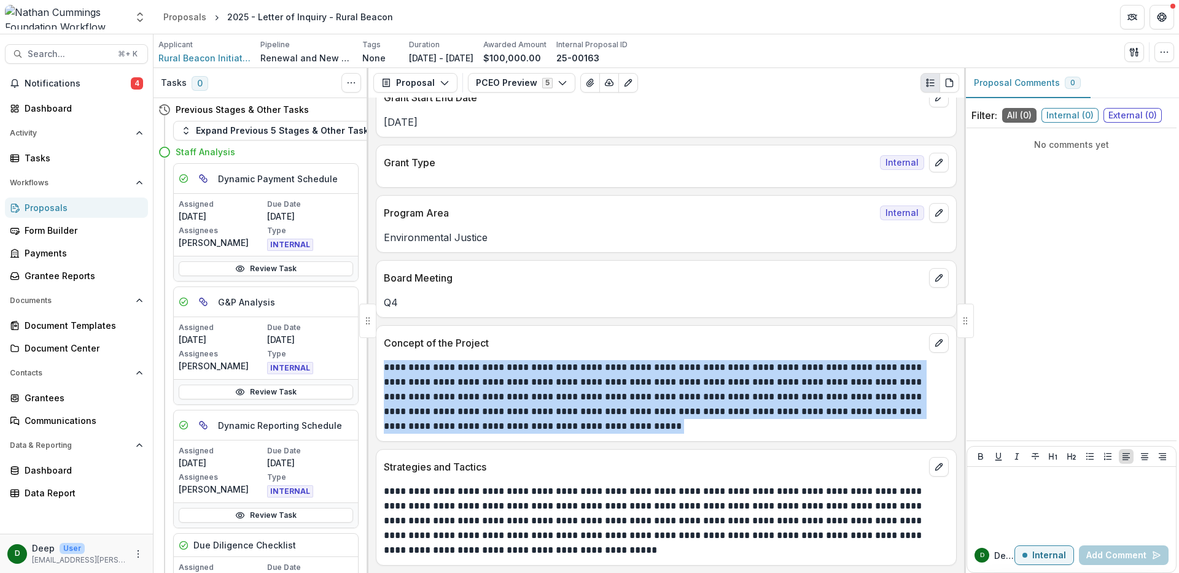
drag, startPoint x: 386, startPoint y: 368, endPoint x: 616, endPoint y: 425, distance: 236.6
click at [616, 425] on p "**********" at bounding box center [664, 397] width 561 height 74
copy p "**********"
click at [94, 209] on div "Proposals" at bounding box center [82, 207] width 114 height 13
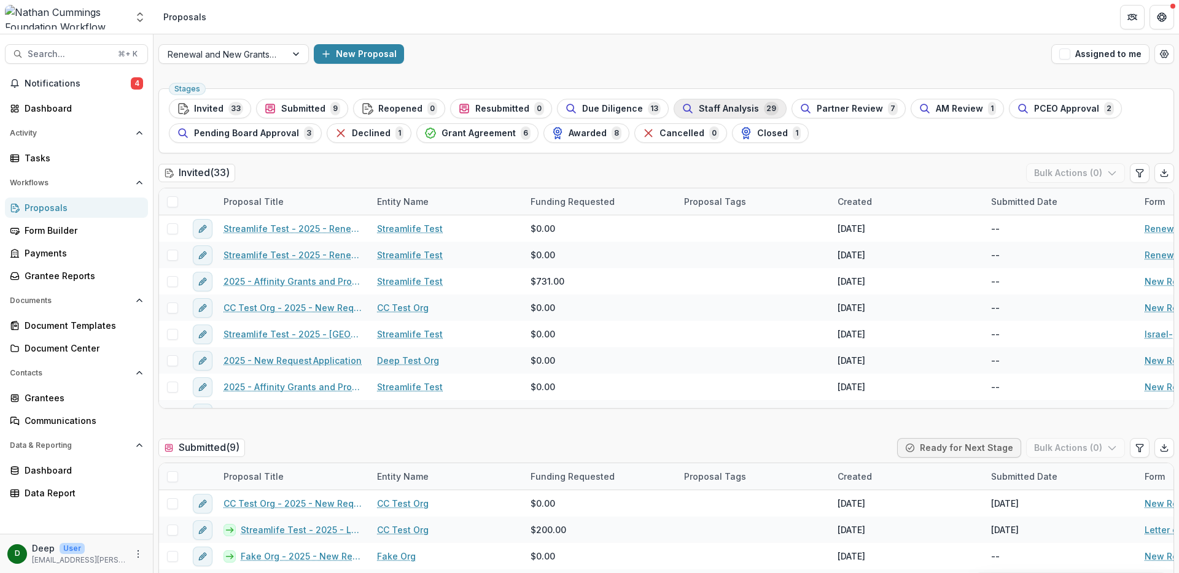
click at [743, 112] on span "Staff Analysis" at bounding box center [729, 109] width 60 height 10
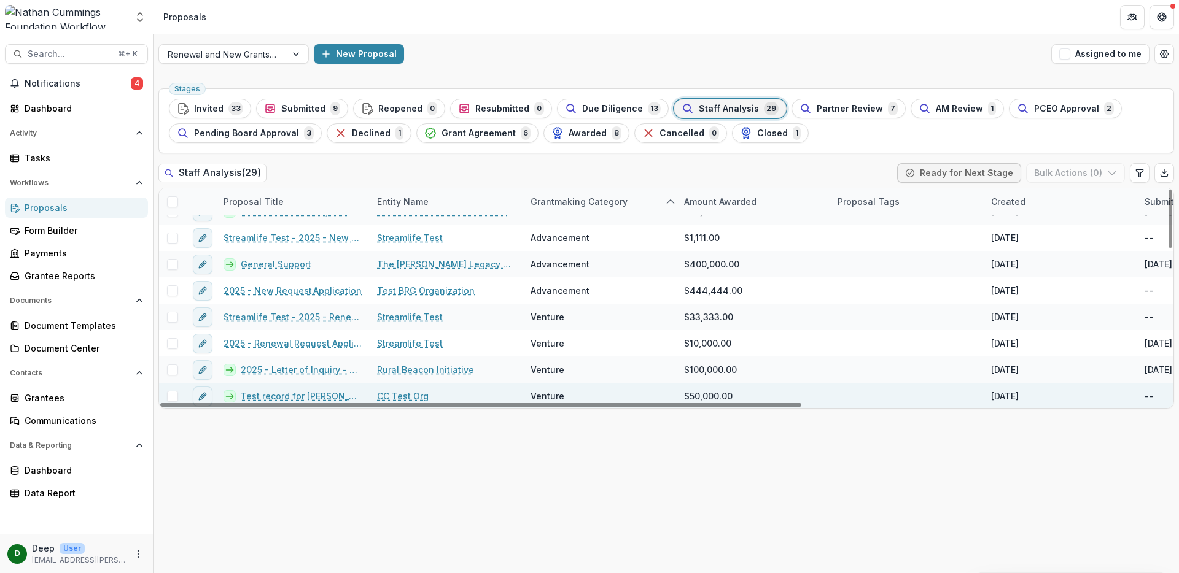
scroll to position [471, 0]
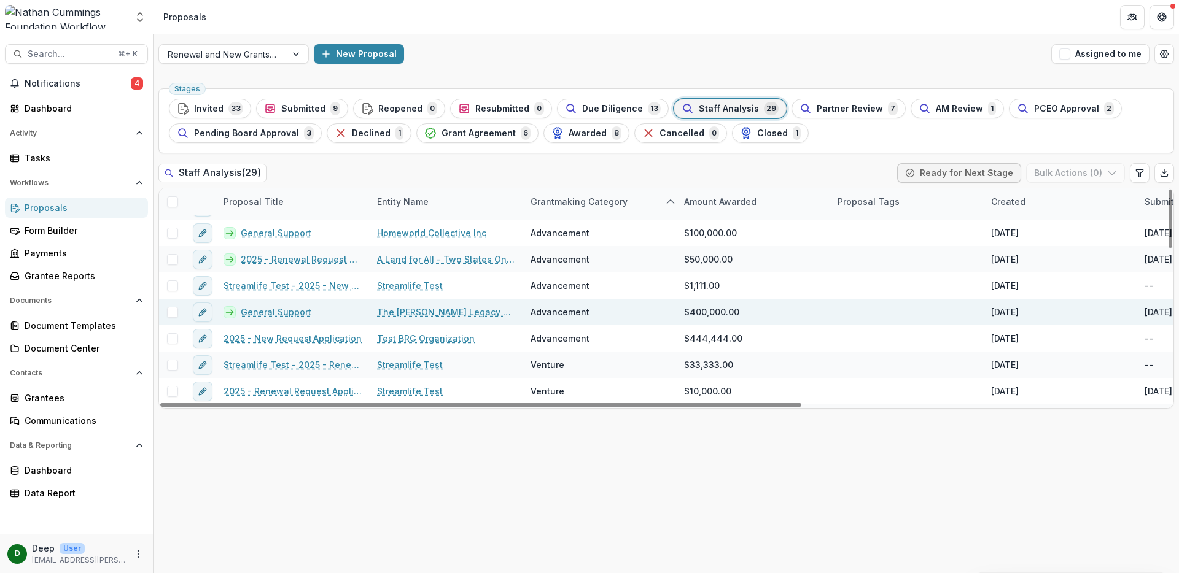
click at [288, 312] on link "General Support" at bounding box center [276, 312] width 71 height 13
